Goal: Information Seeking & Learning: Learn about a topic

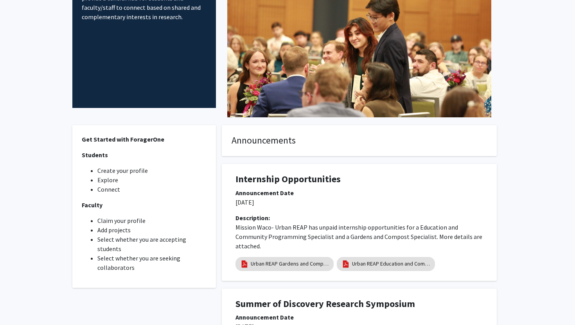
scroll to position [97, 0]
click at [292, 265] on link "Urban REAP Gardens and Compost Program Specialist" at bounding box center [290, 263] width 78 height 8
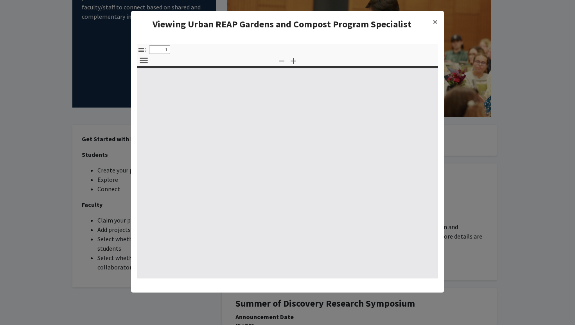
select select "custom"
type input "0"
select select "custom"
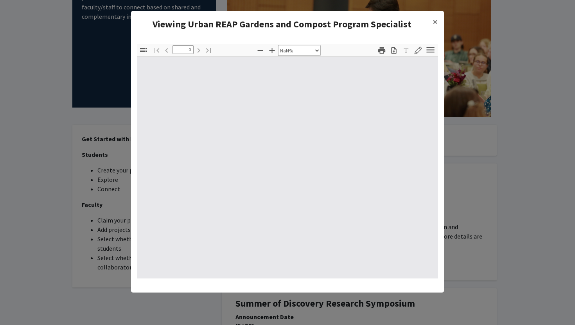
type input "1"
select select "auto"
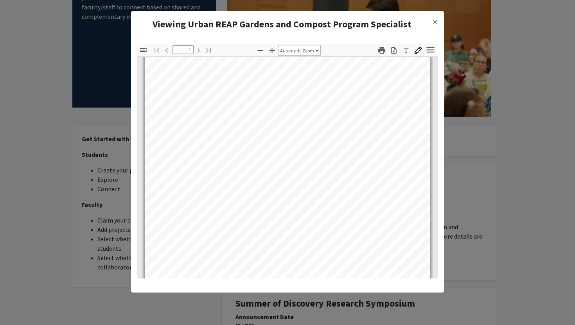
scroll to position [154, 0]
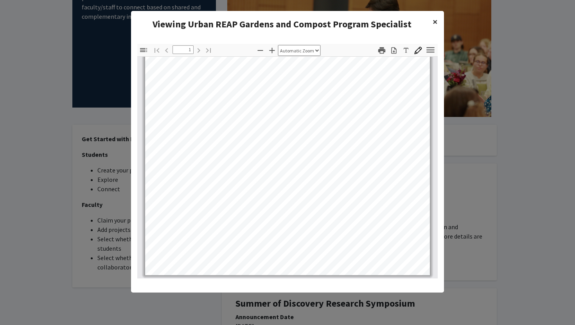
click at [434, 20] on span "×" at bounding box center [434, 22] width 5 height 12
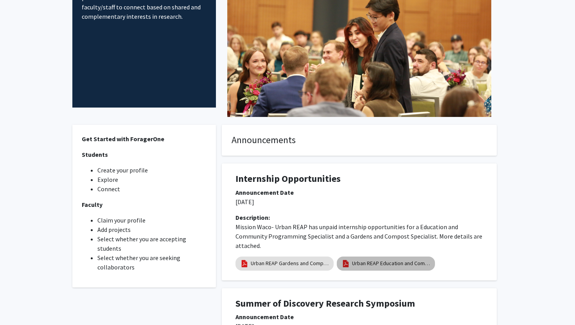
click at [366, 264] on link "Urban REAP Education and Community Programming Specialist" at bounding box center [391, 263] width 78 height 8
select select "custom"
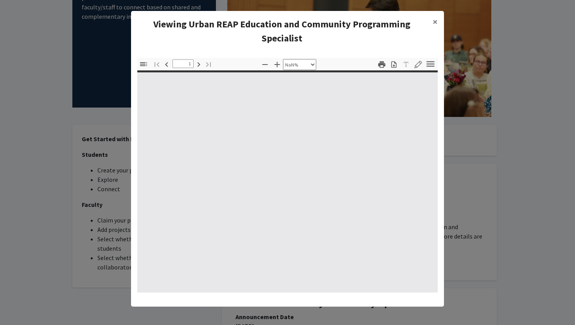
type input "0"
select select "custom"
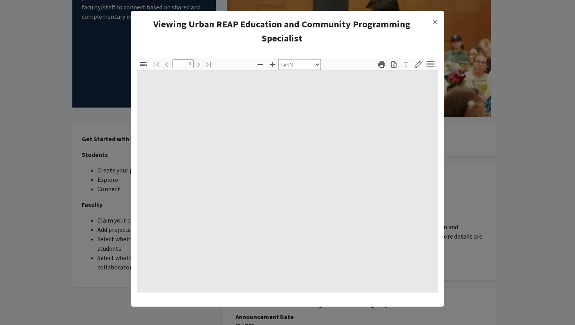
type input "1"
select select "auto"
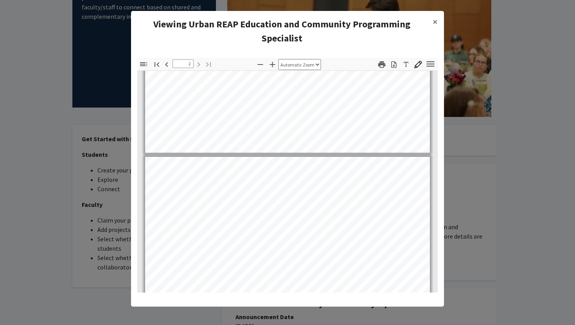
type input "1"
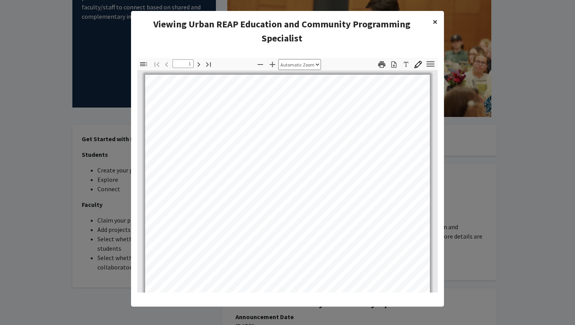
click at [432, 24] on button "×" at bounding box center [435, 22] width 18 height 22
